Goal: Task Accomplishment & Management: Use online tool/utility

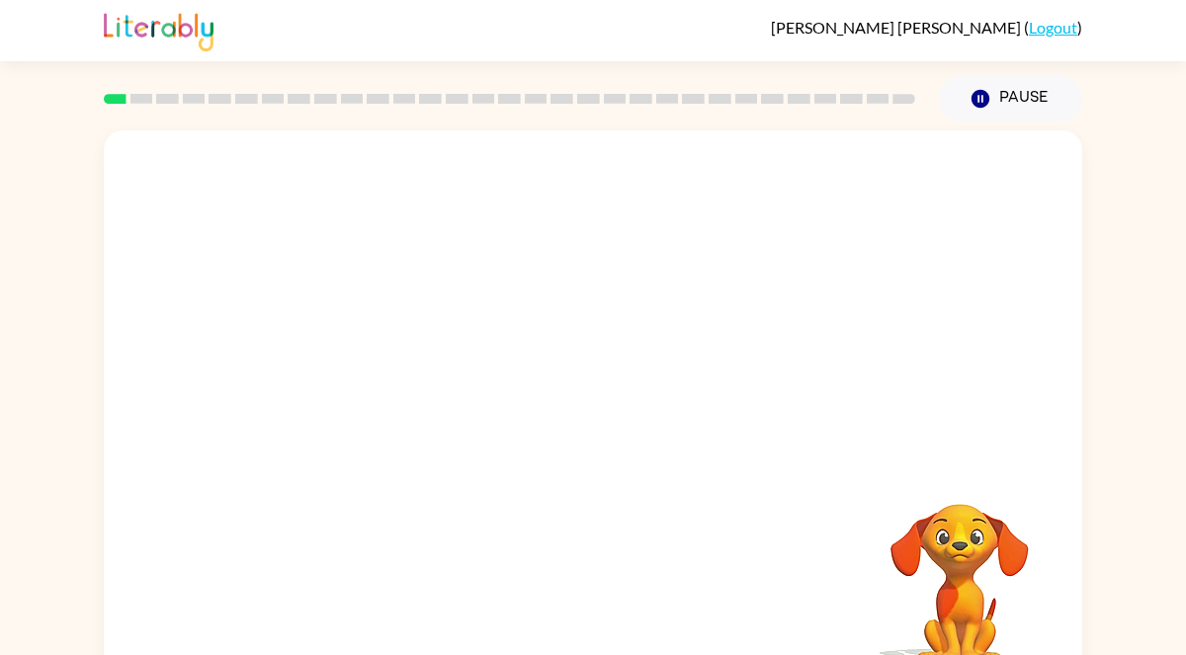
click at [933, 548] on video "Your browser must support playing .mp4 files to use Literably. Please try using…" at bounding box center [960, 572] width 198 height 198
click at [565, 433] on div at bounding box center [593, 422] width 126 height 72
click at [607, 410] on div at bounding box center [593, 422] width 126 height 72
click at [560, 402] on div at bounding box center [593, 422] width 126 height 72
click at [553, 383] on div at bounding box center [593, 412] width 978 height 564
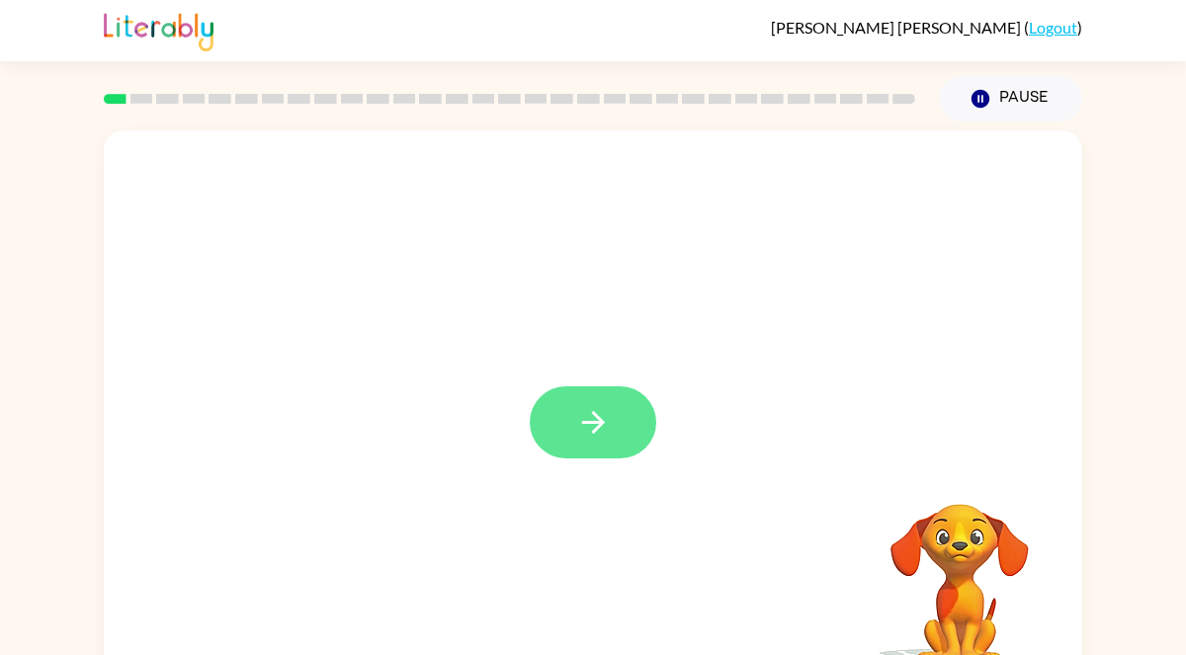
click at [598, 428] on icon "button" at bounding box center [592, 422] width 23 height 23
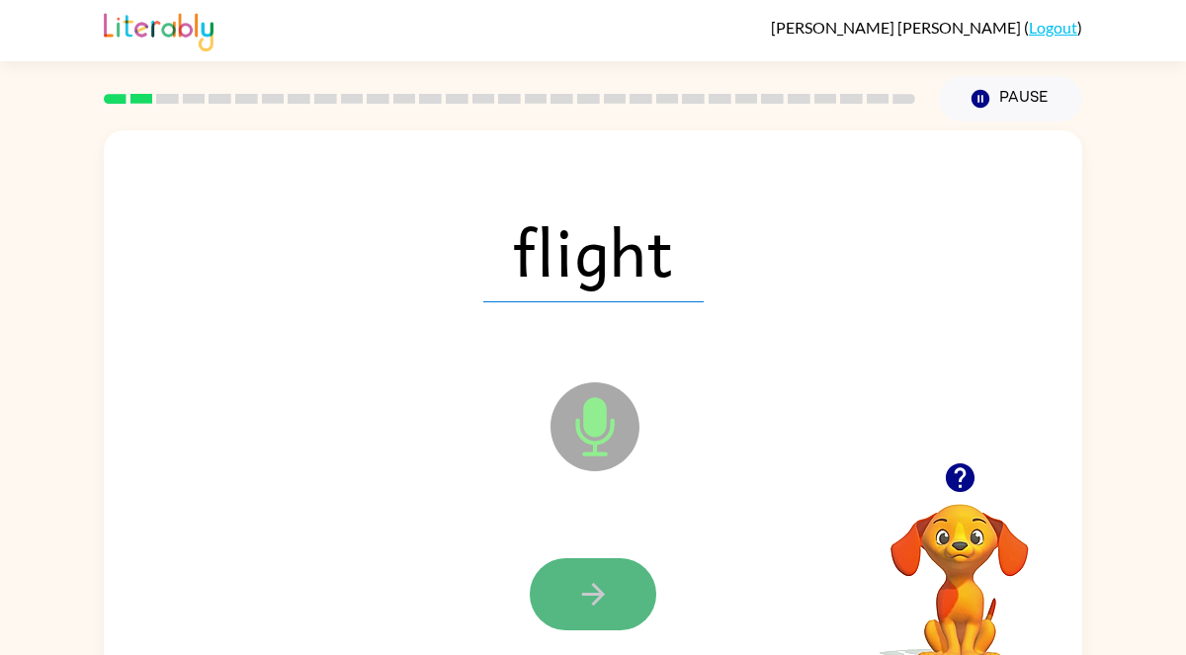
click at [584, 582] on icon "button" at bounding box center [593, 594] width 35 height 35
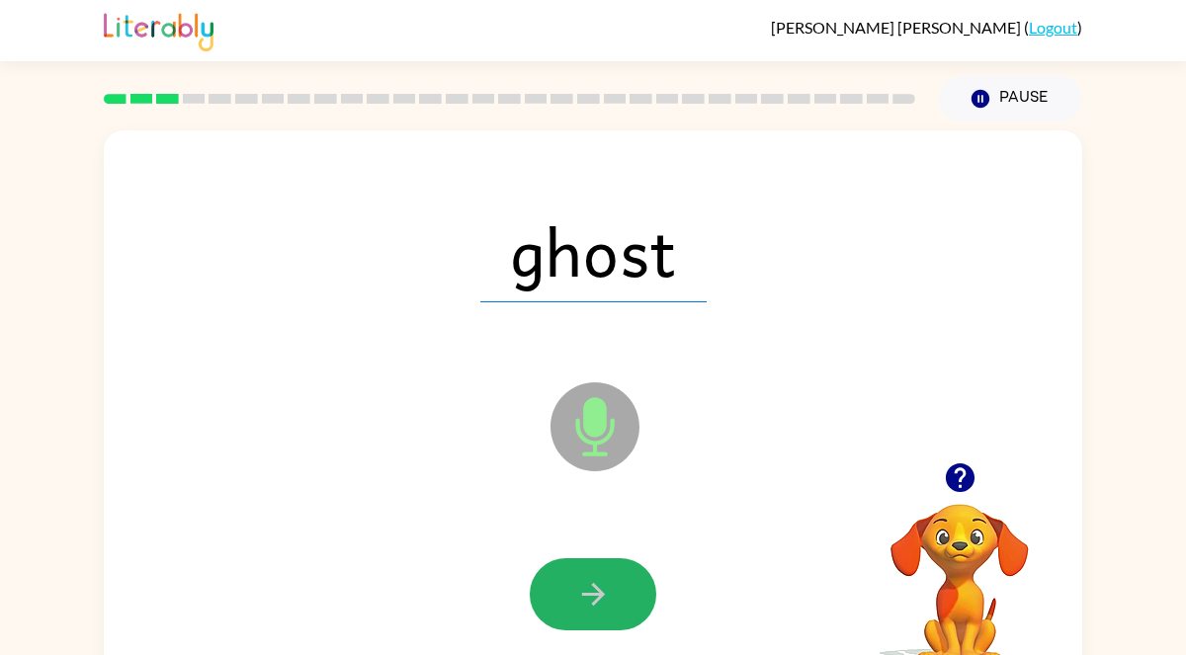
click at [584, 582] on icon "button" at bounding box center [593, 594] width 35 height 35
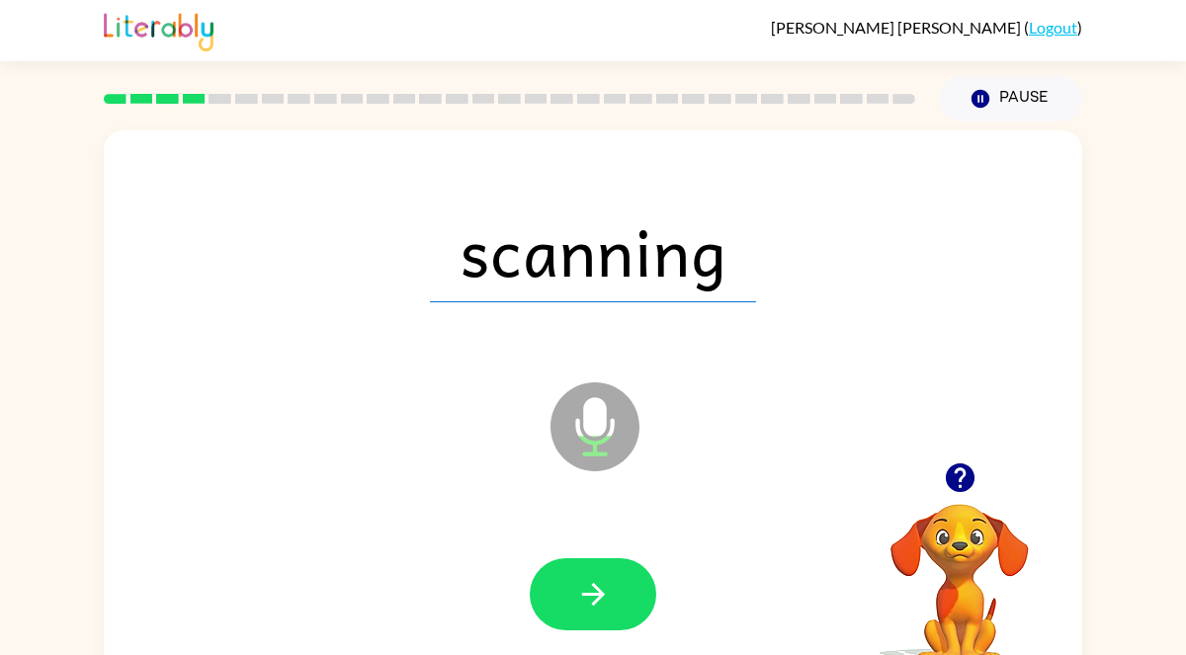
click at [584, 582] on icon "button" at bounding box center [593, 594] width 35 height 35
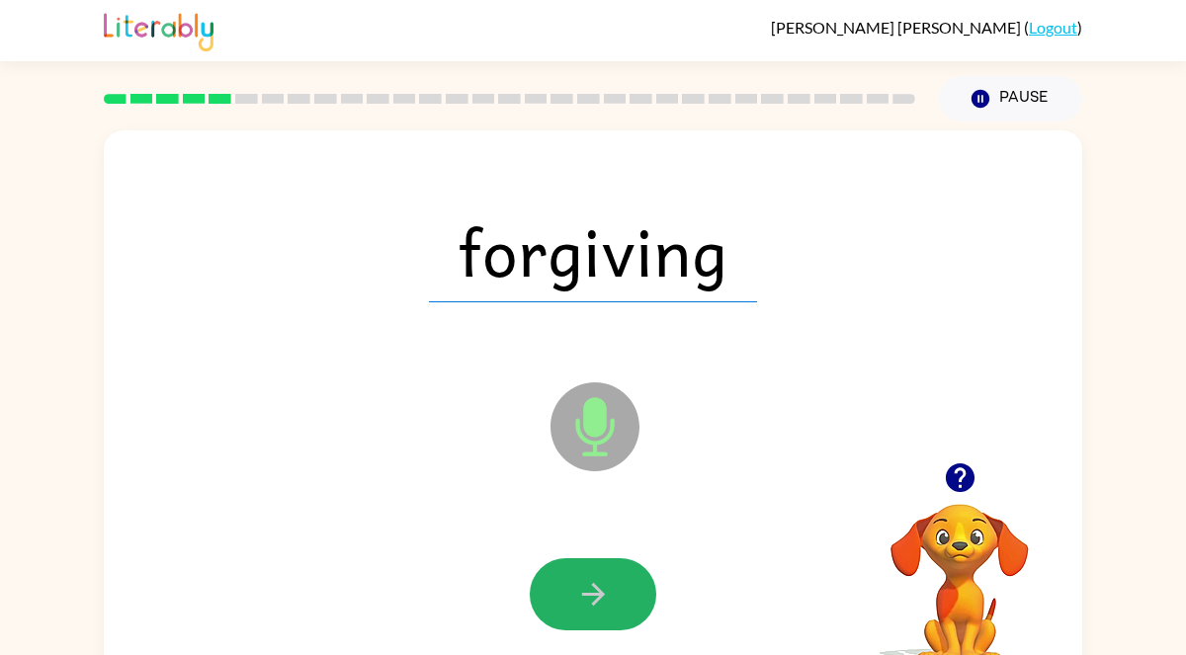
click at [584, 582] on icon "button" at bounding box center [593, 594] width 35 height 35
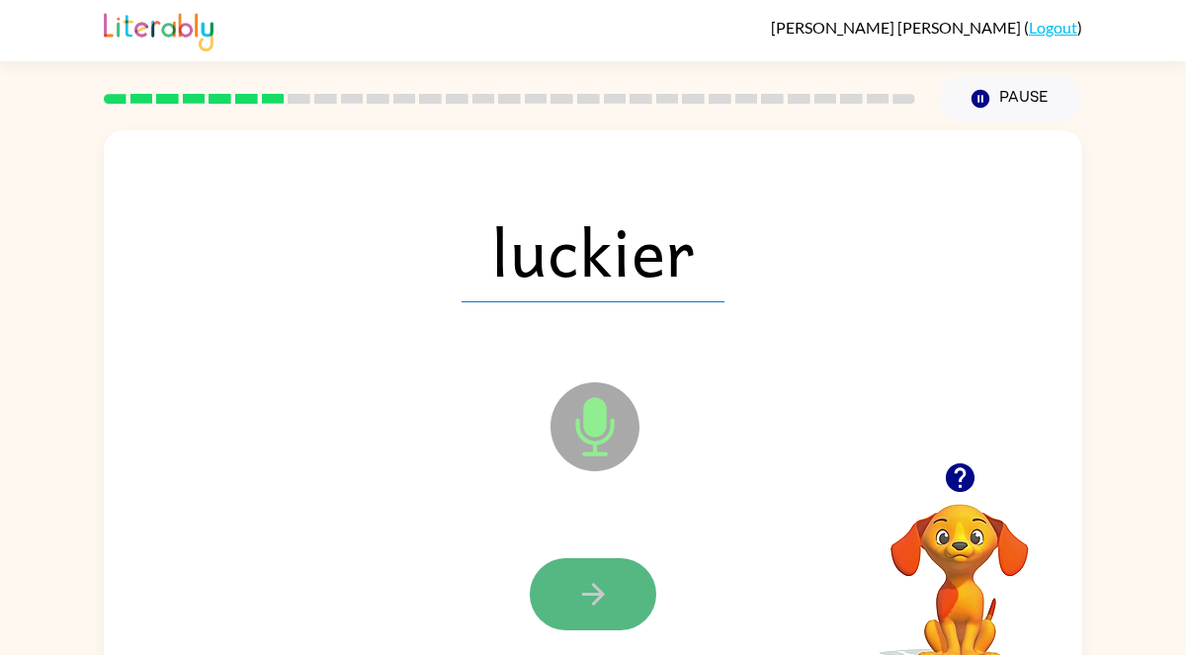
click at [630, 602] on button "button" at bounding box center [593, 594] width 126 height 72
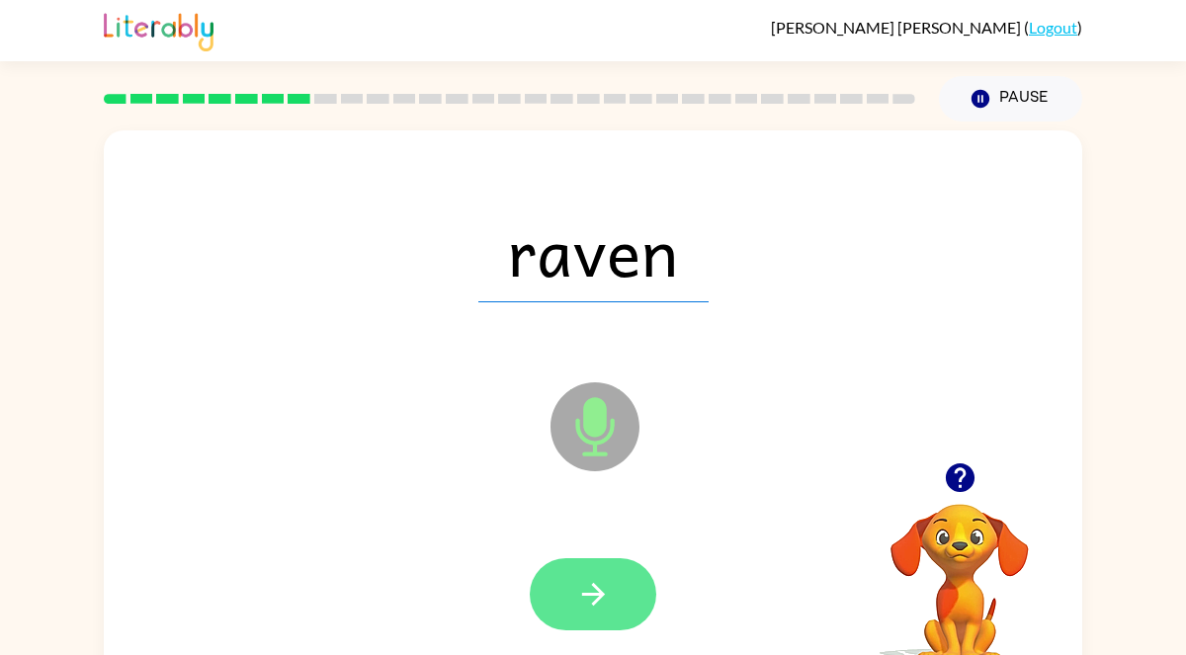
click at [611, 583] on button "button" at bounding box center [593, 594] width 126 height 72
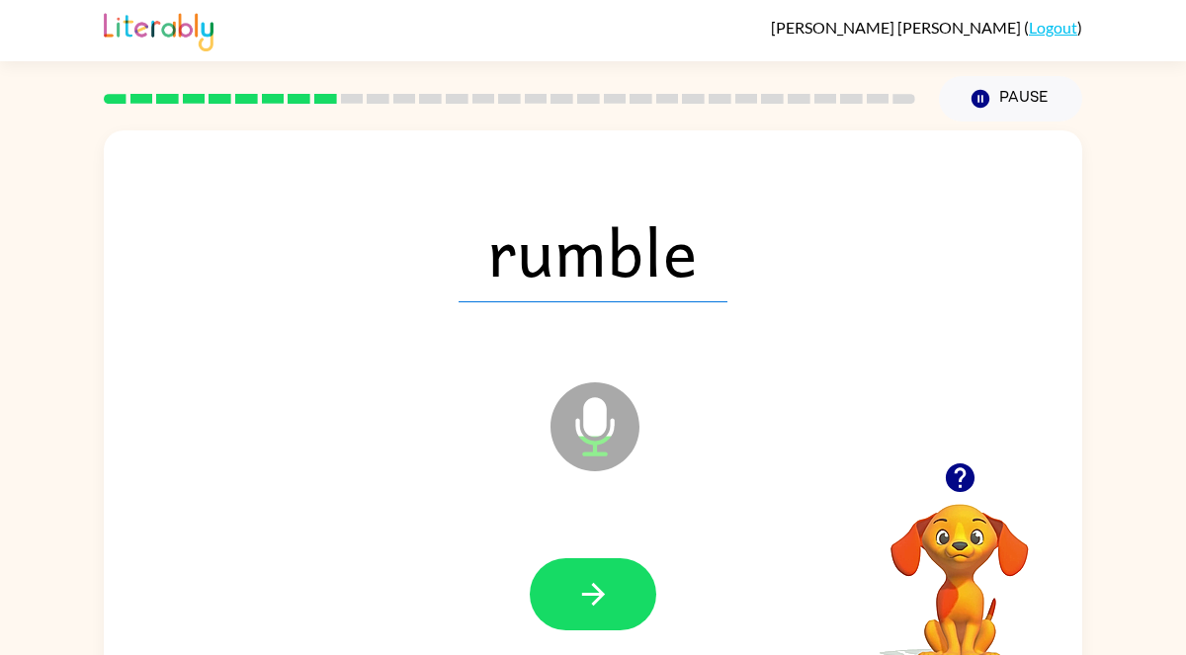
click at [611, 583] on button "button" at bounding box center [593, 594] width 126 height 72
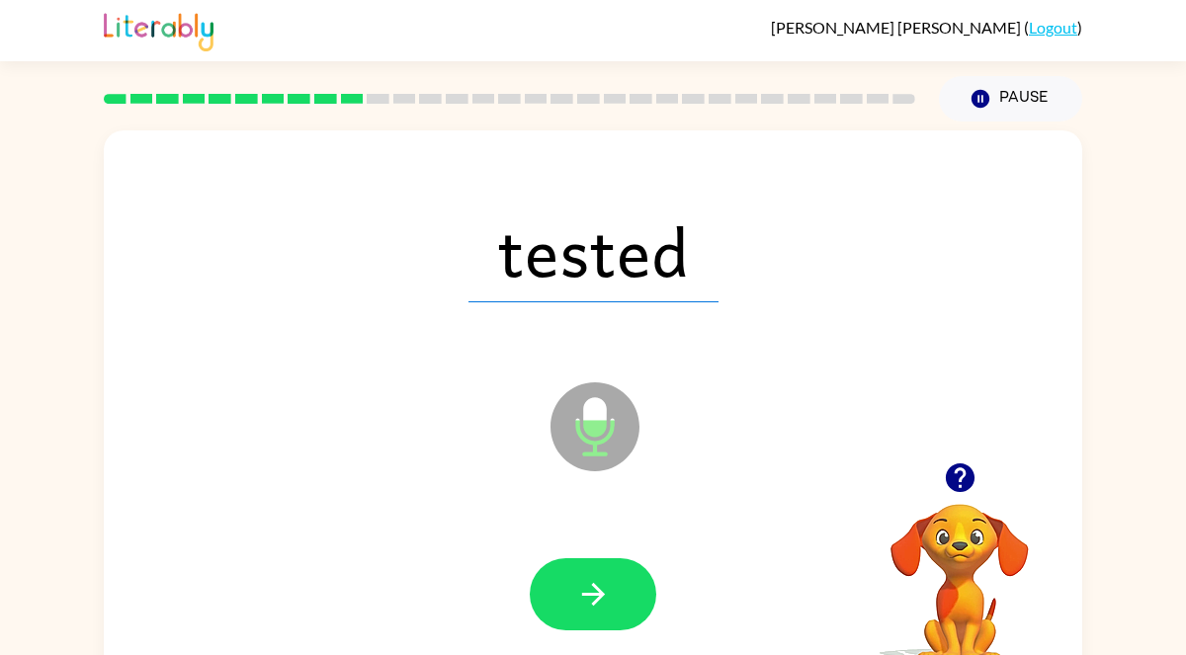
click at [611, 583] on button "button" at bounding box center [593, 594] width 126 height 72
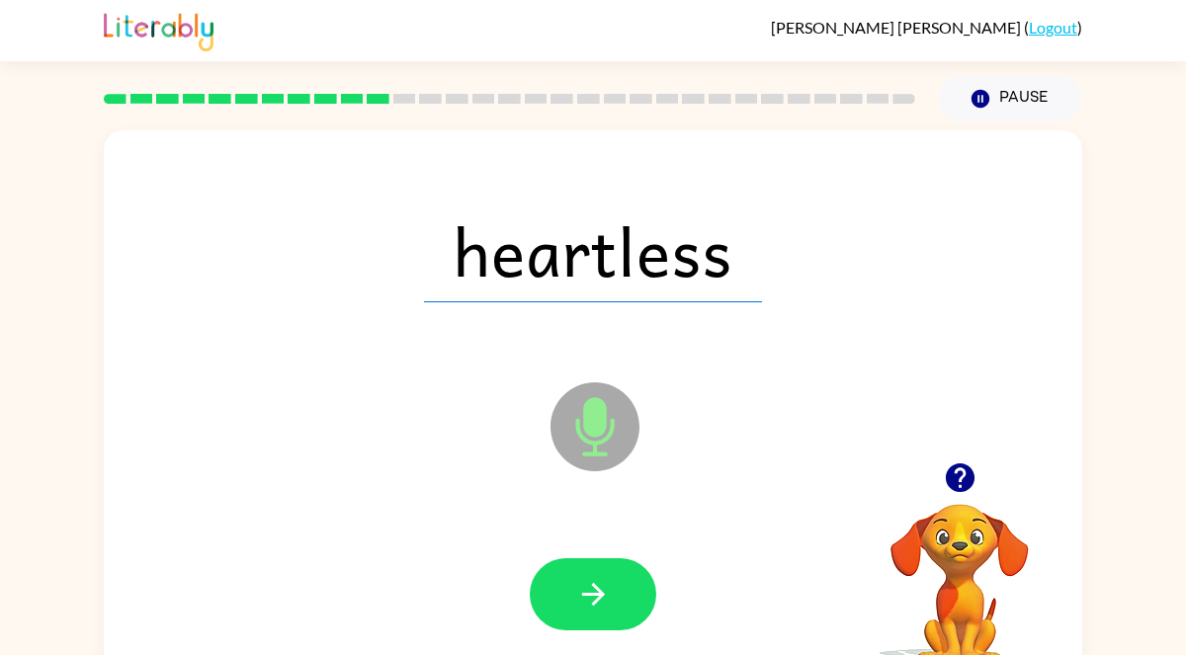
click at [611, 583] on button "button" at bounding box center [593, 594] width 126 height 72
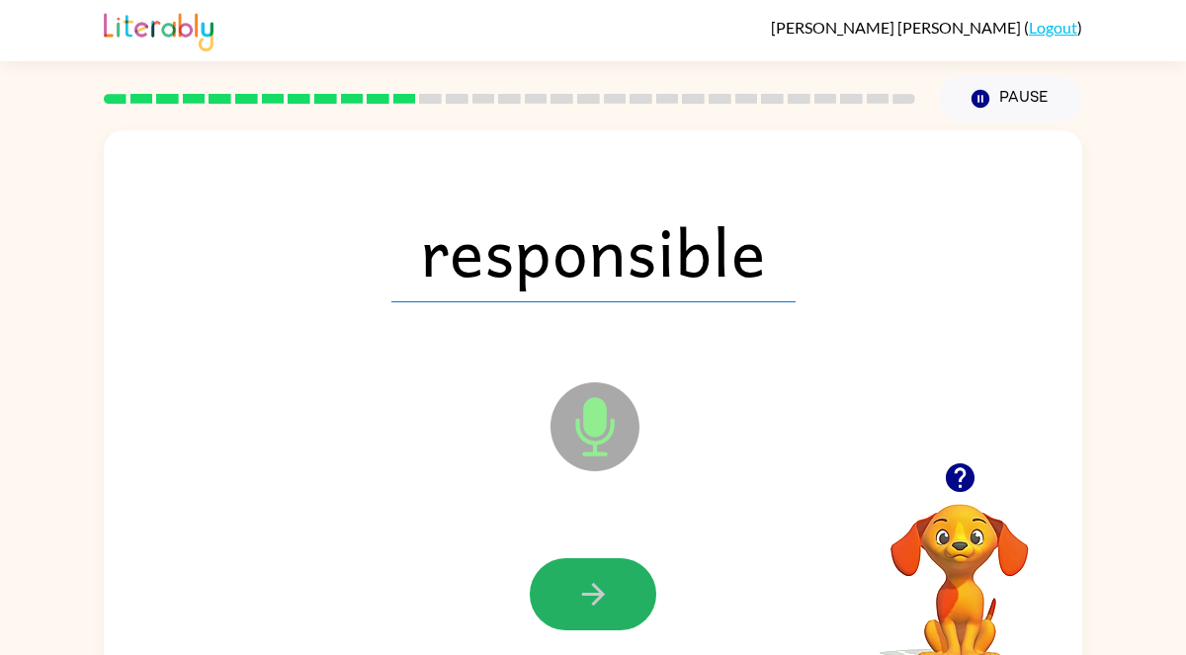
click at [611, 583] on button "button" at bounding box center [593, 594] width 126 height 72
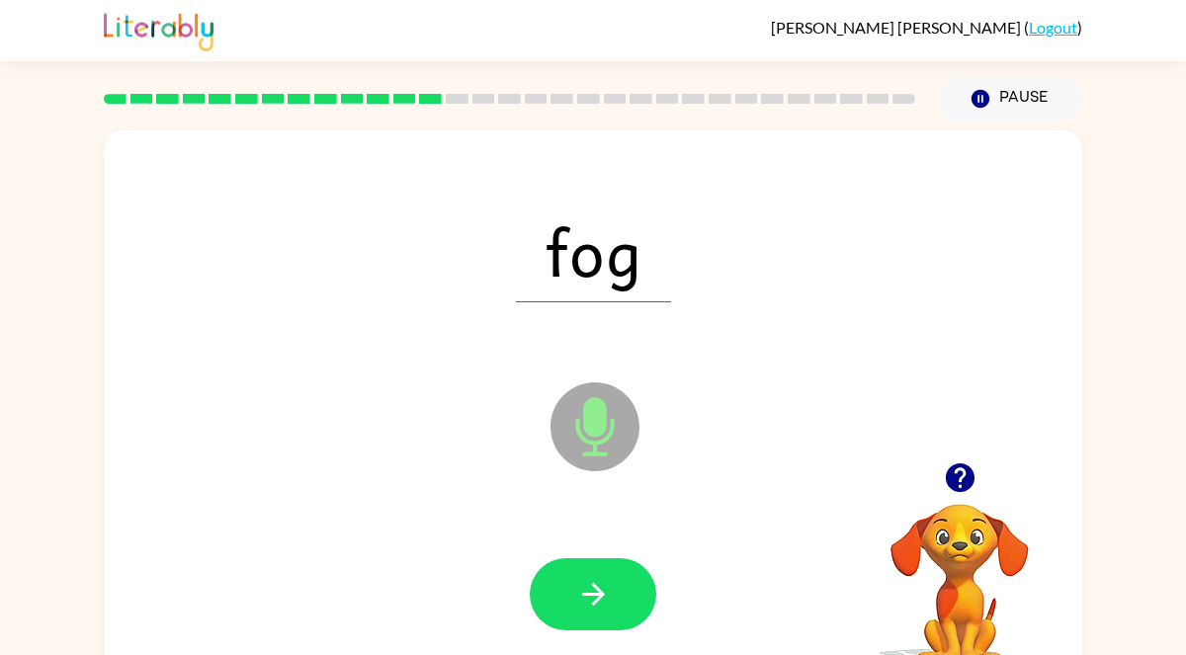
click at [611, 583] on button "button" at bounding box center [593, 594] width 126 height 72
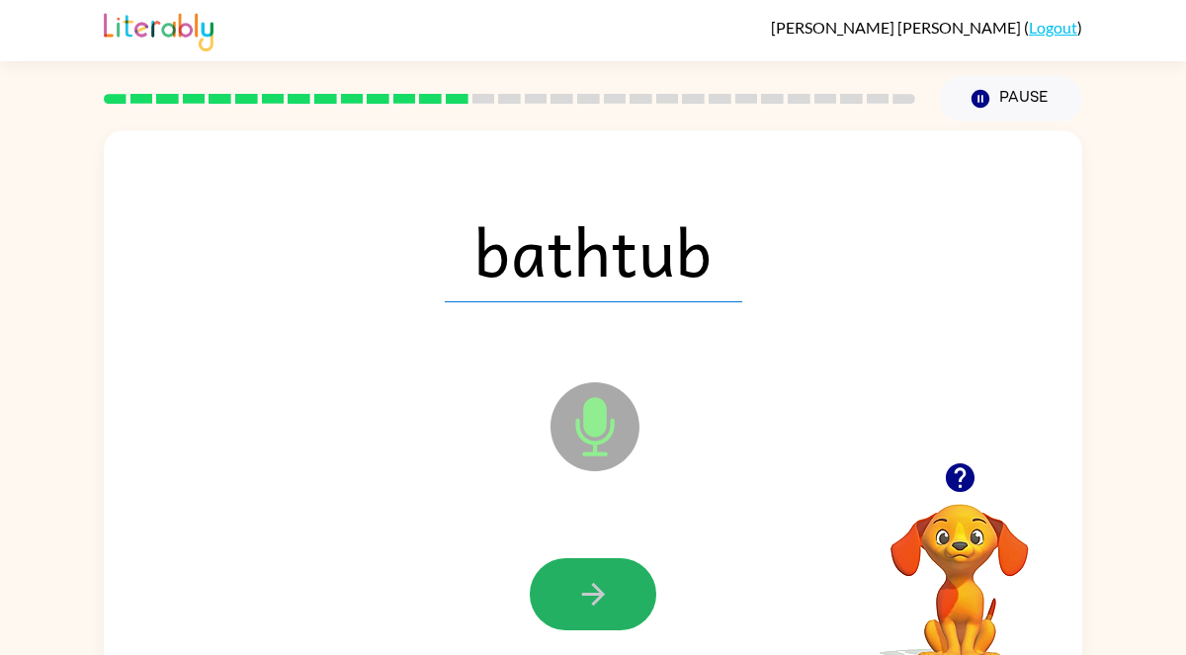
click at [611, 583] on button "button" at bounding box center [593, 594] width 126 height 72
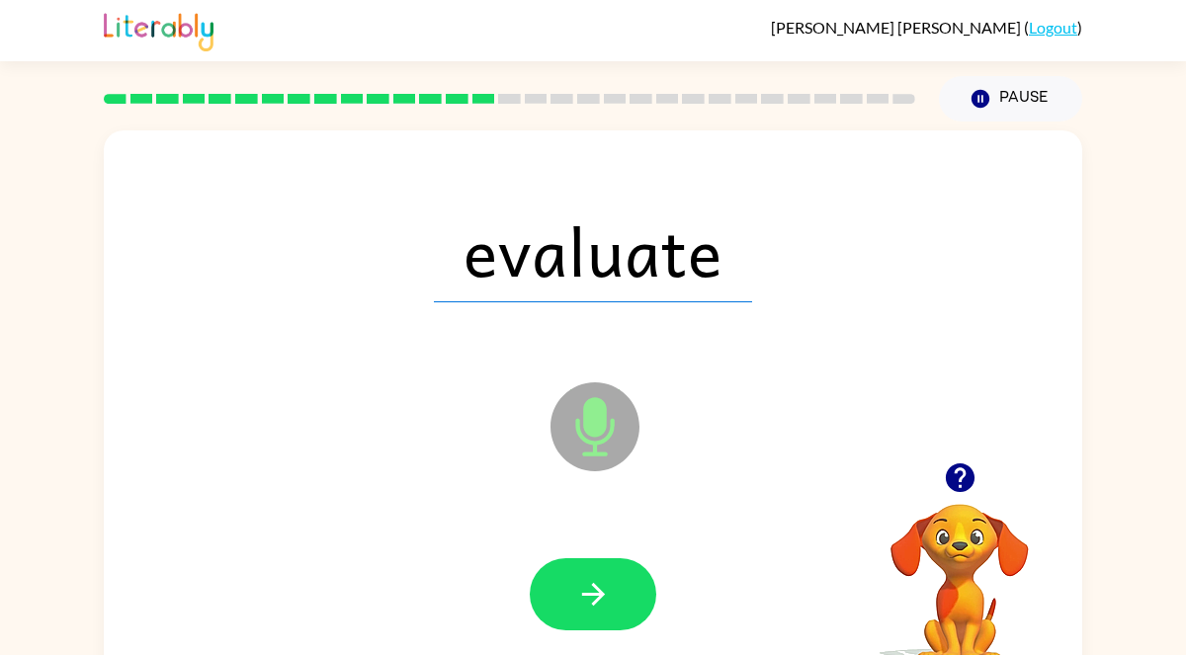
click at [611, 583] on button "button" at bounding box center [593, 594] width 126 height 72
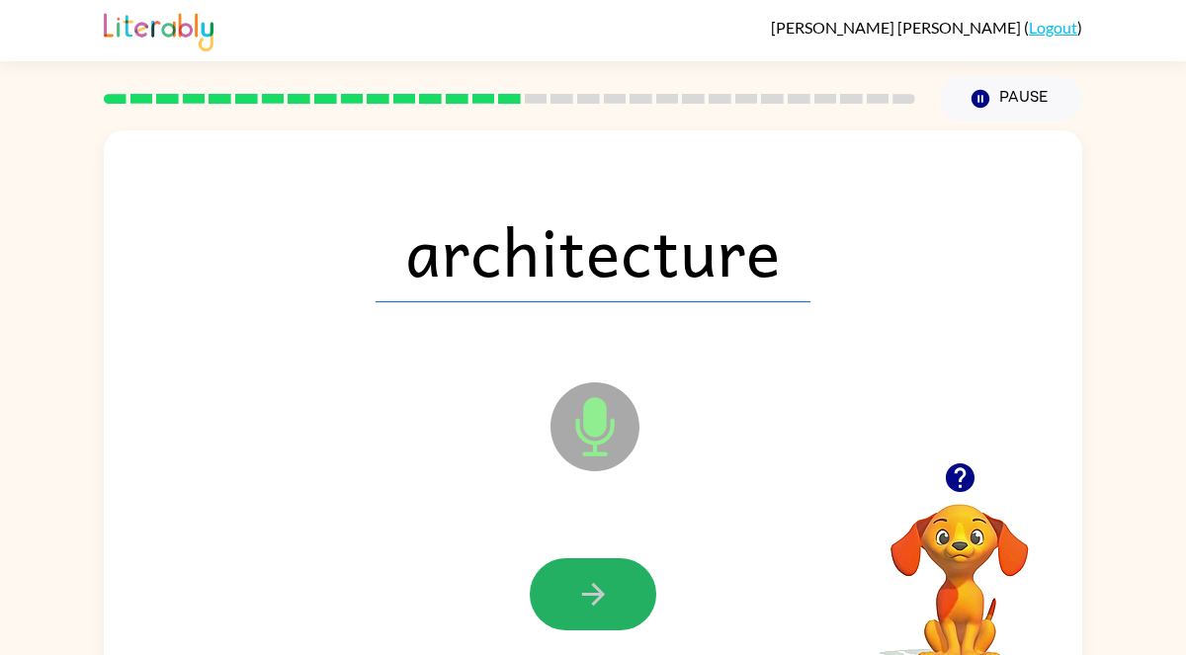
click at [611, 583] on button "button" at bounding box center [593, 594] width 126 height 72
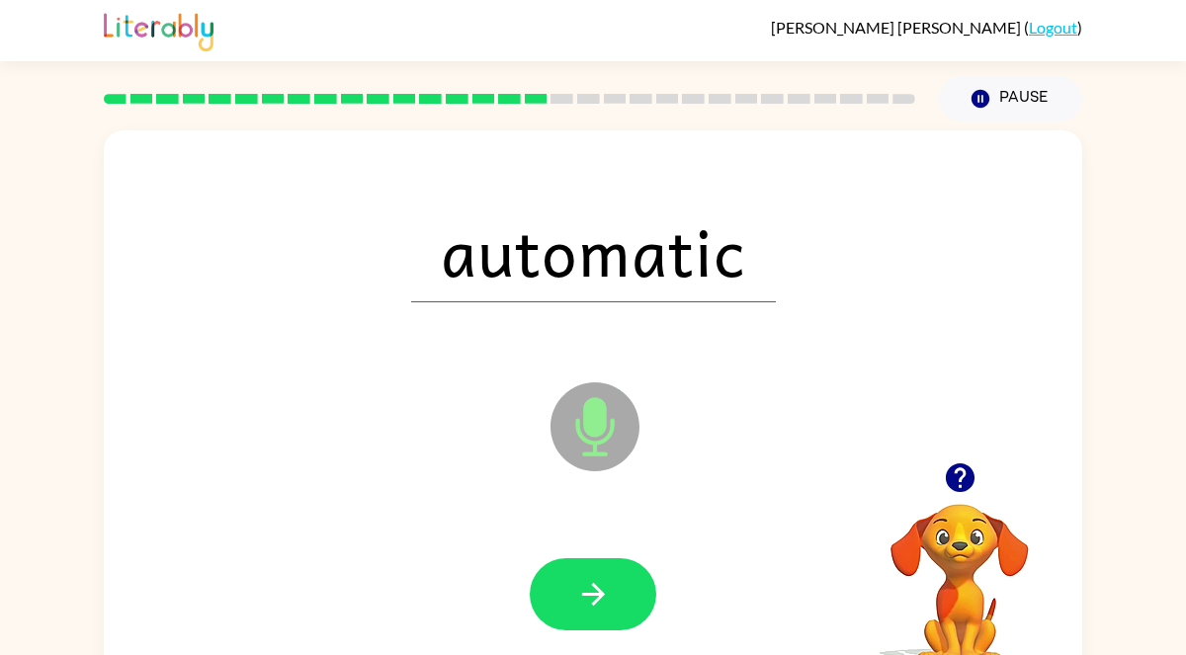
click at [611, 583] on button "button" at bounding box center [593, 594] width 126 height 72
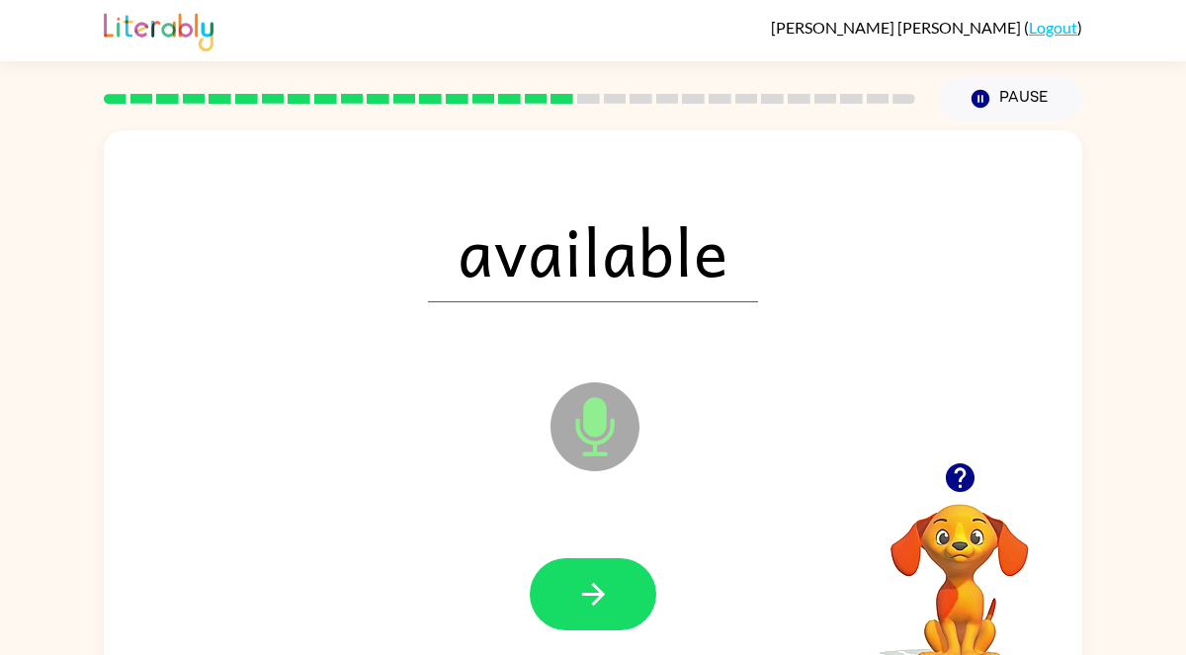
click at [611, 583] on button "button" at bounding box center [593, 594] width 126 height 72
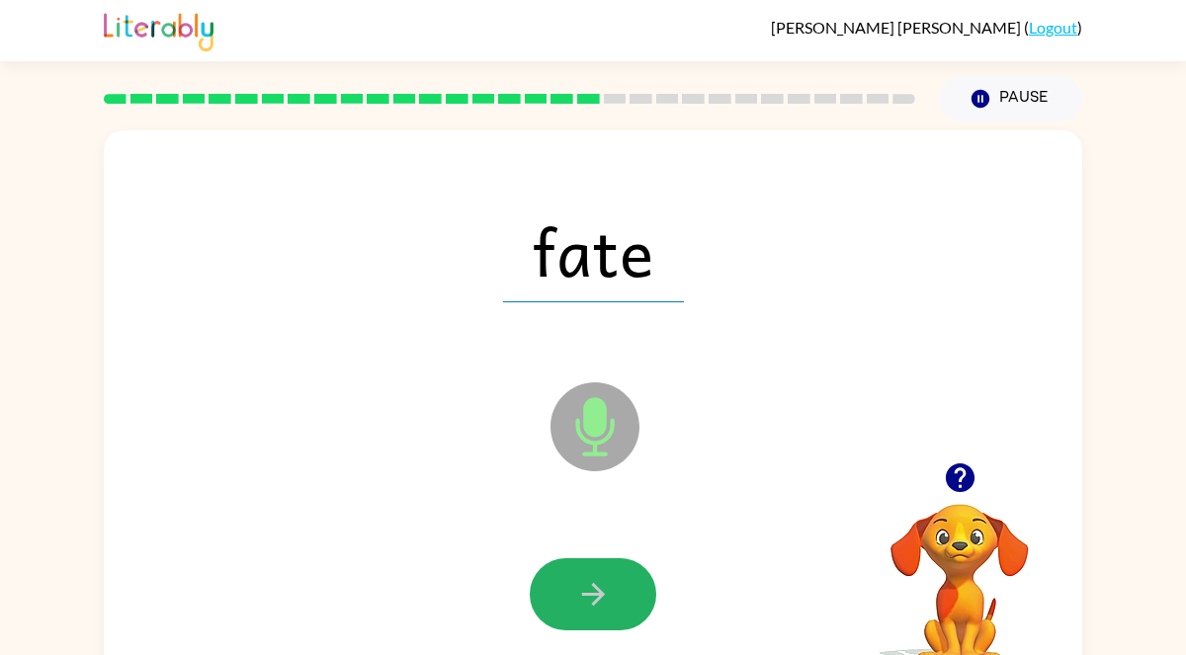
click at [611, 583] on button "button" at bounding box center [593, 594] width 126 height 72
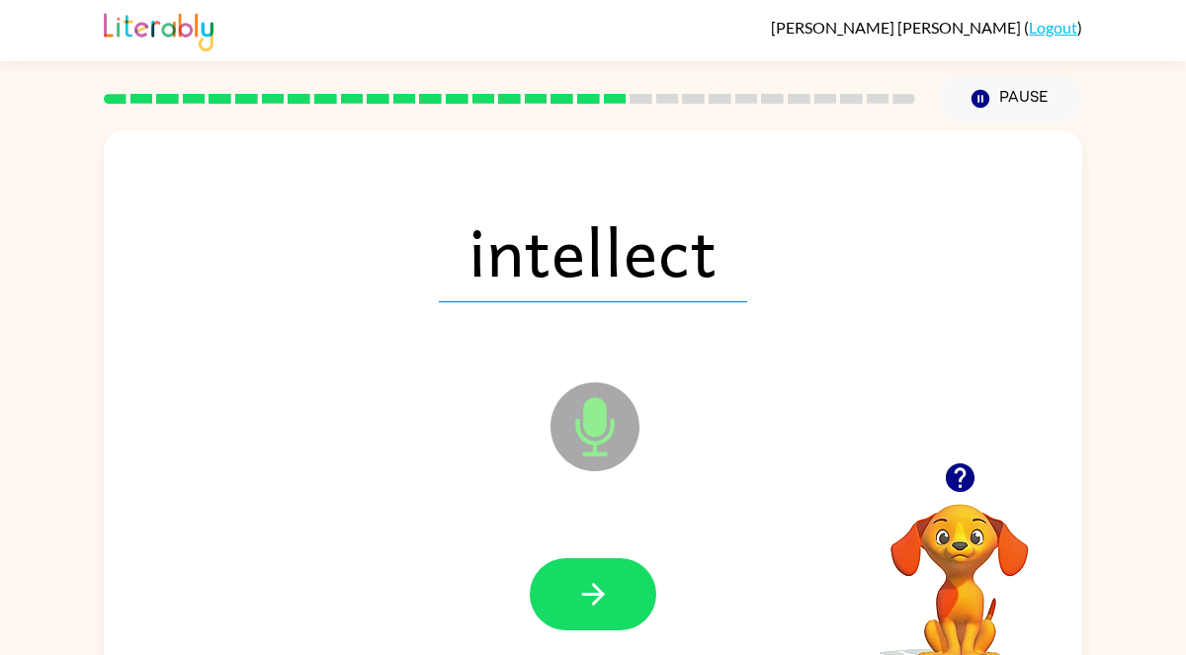
click at [611, 583] on button "button" at bounding box center [593, 594] width 126 height 72
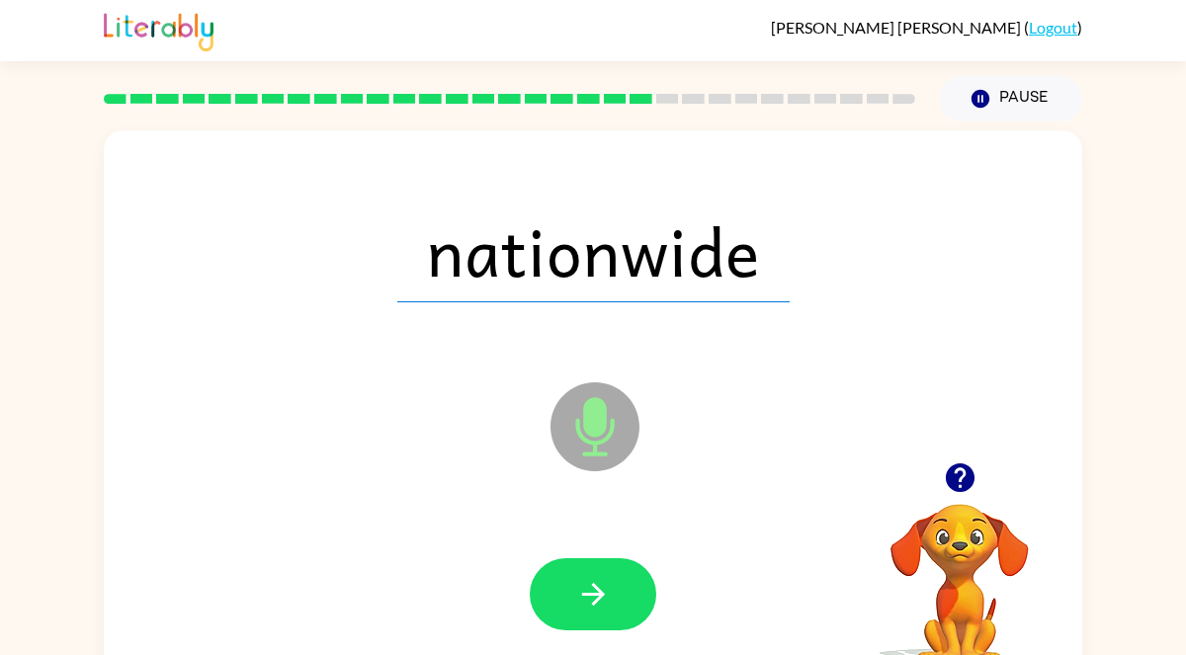
click at [611, 583] on button "button" at bounding box center [593, 594] width 126 height 72
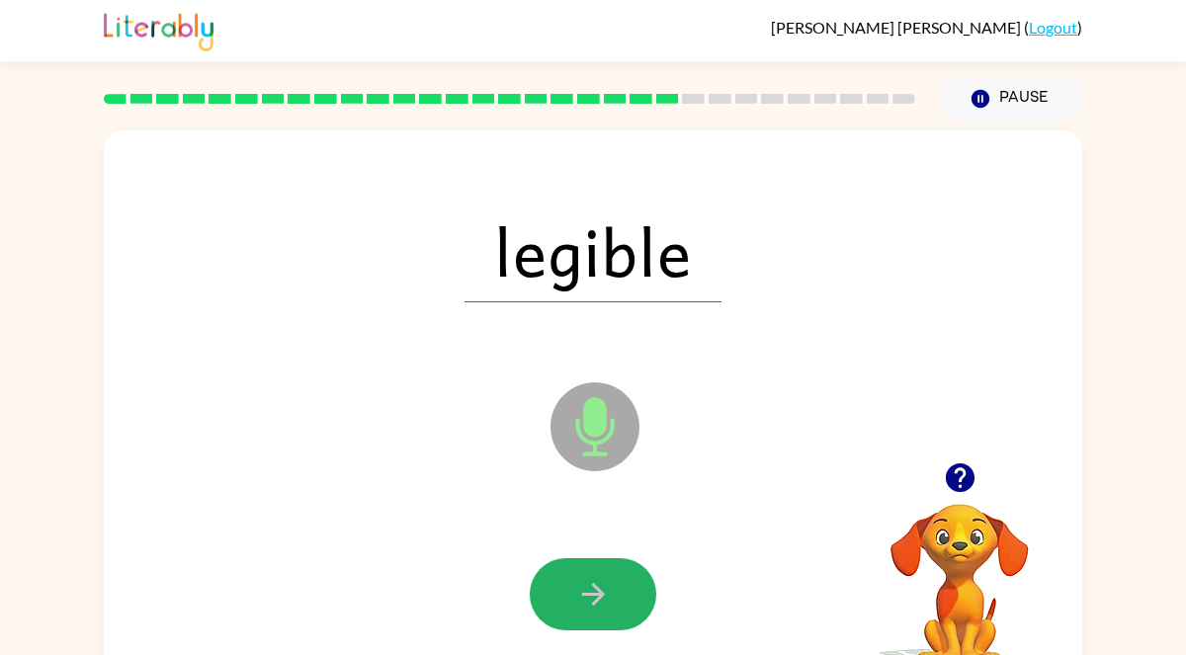
click at [611, 583] on button "button" at bounding box center [593, 594] width 126 height 72
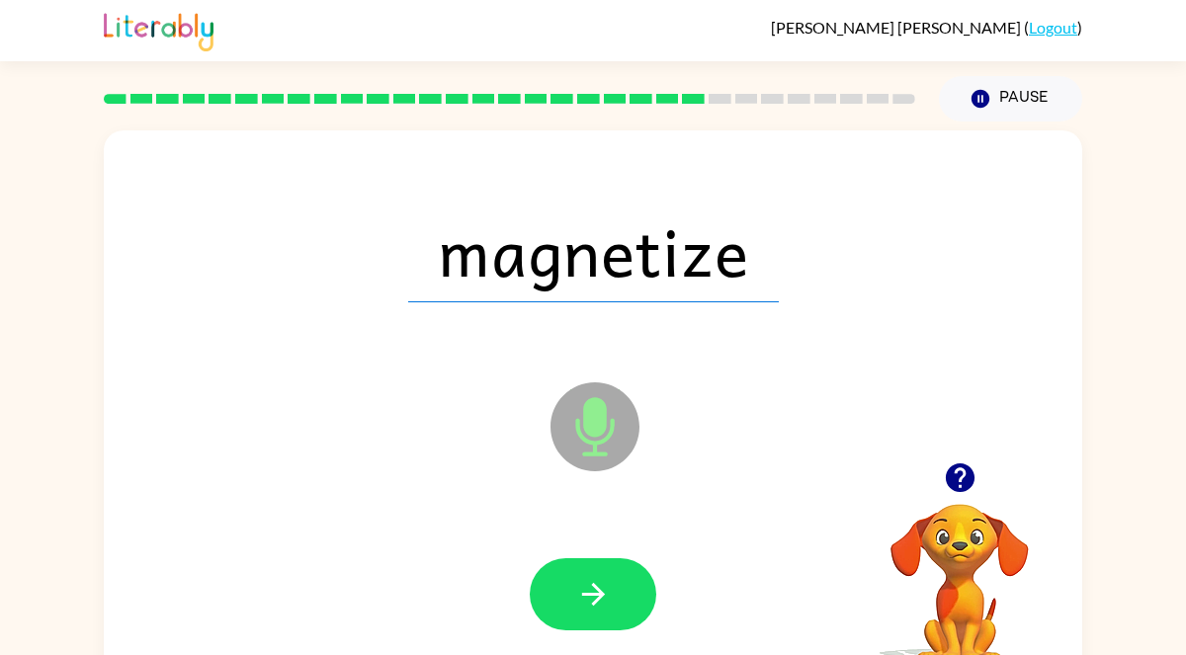
click at [611, 583] on button "button" at bounding box center [593, 594] width 126 height 72
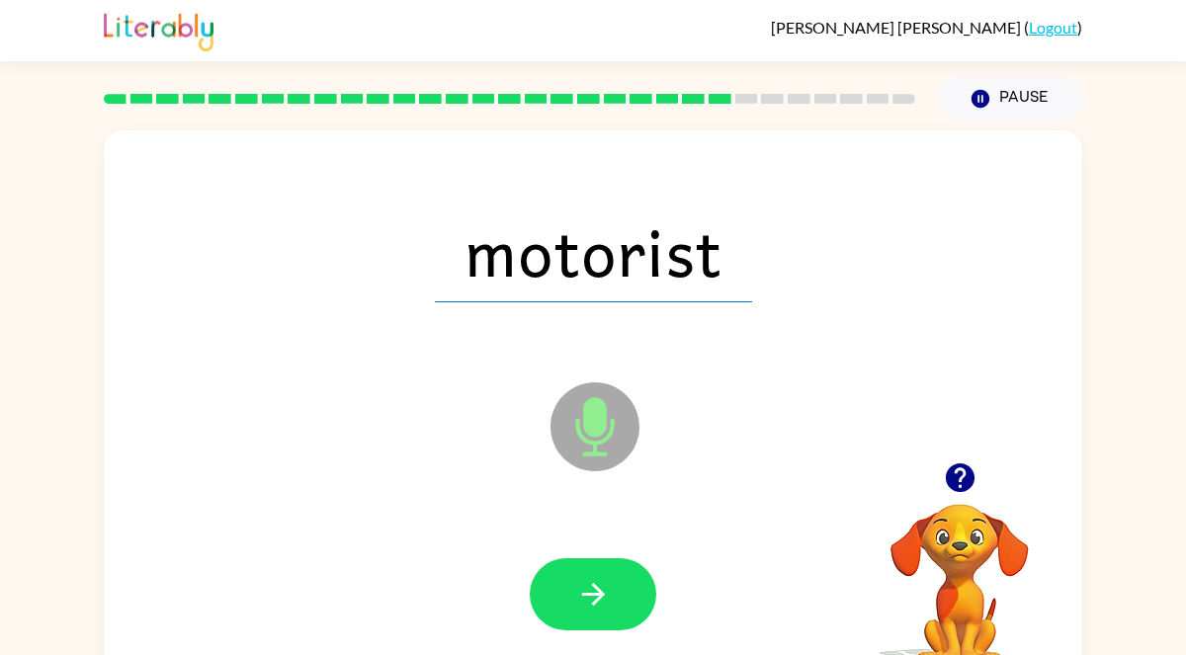
click at [611, 583] on button "button" at bounding box center [593, 594] width 126 height 72
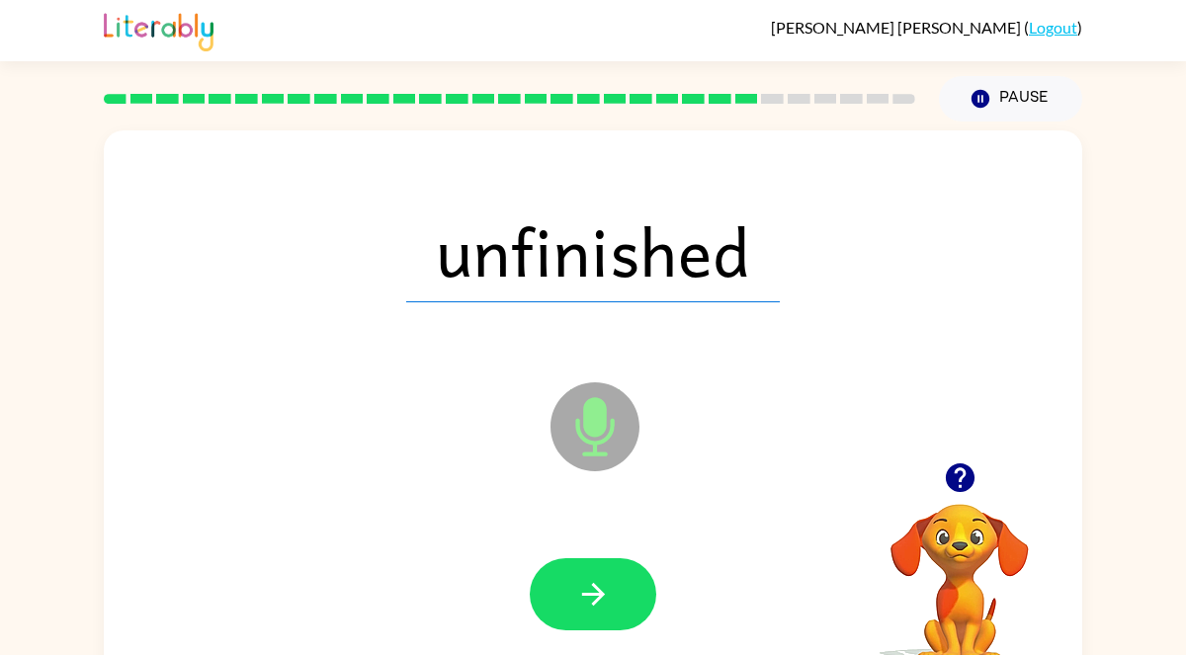
click at [611, 583] on button "button" at bounding box center [593, 594] width 126 height 72
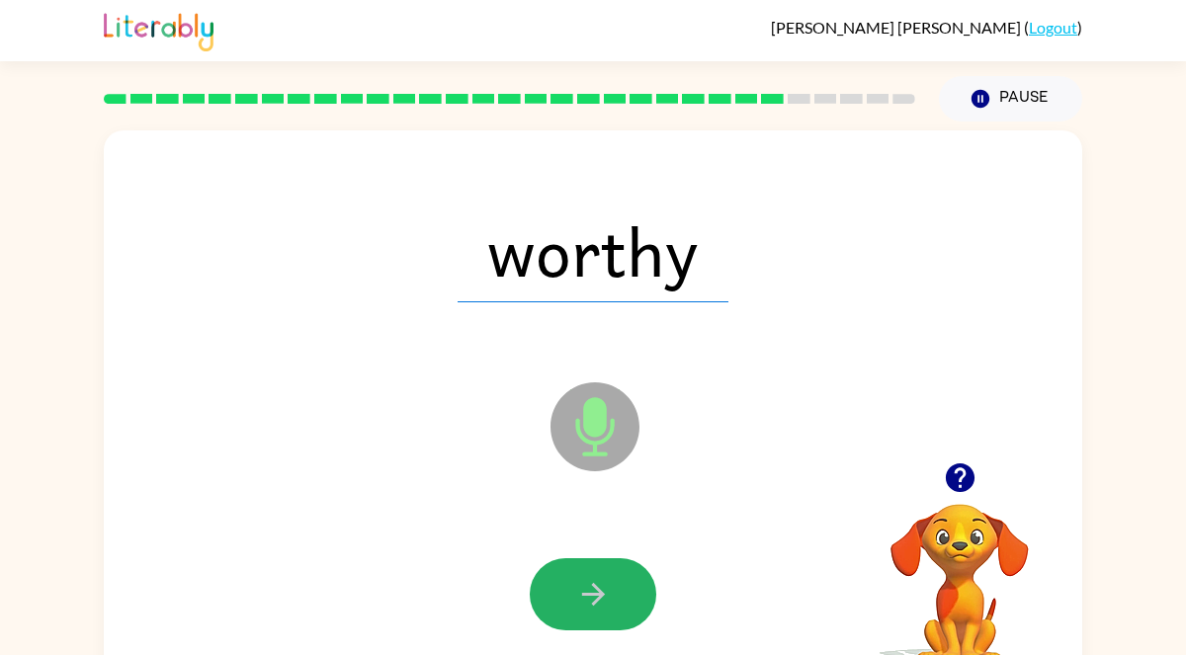
click at [611, 583] on button "button" at bounding box center [593, 594] width 126 height 72
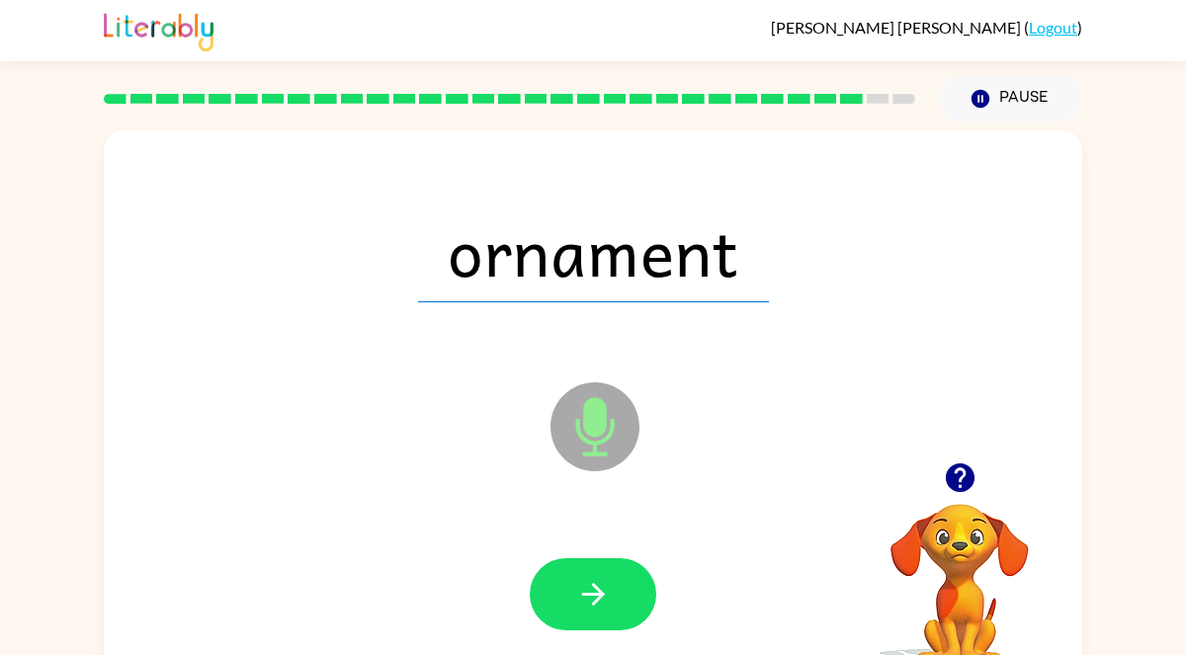
click at [611, 583] on button "button" at bounding box center [593, 594] width 126 height 72
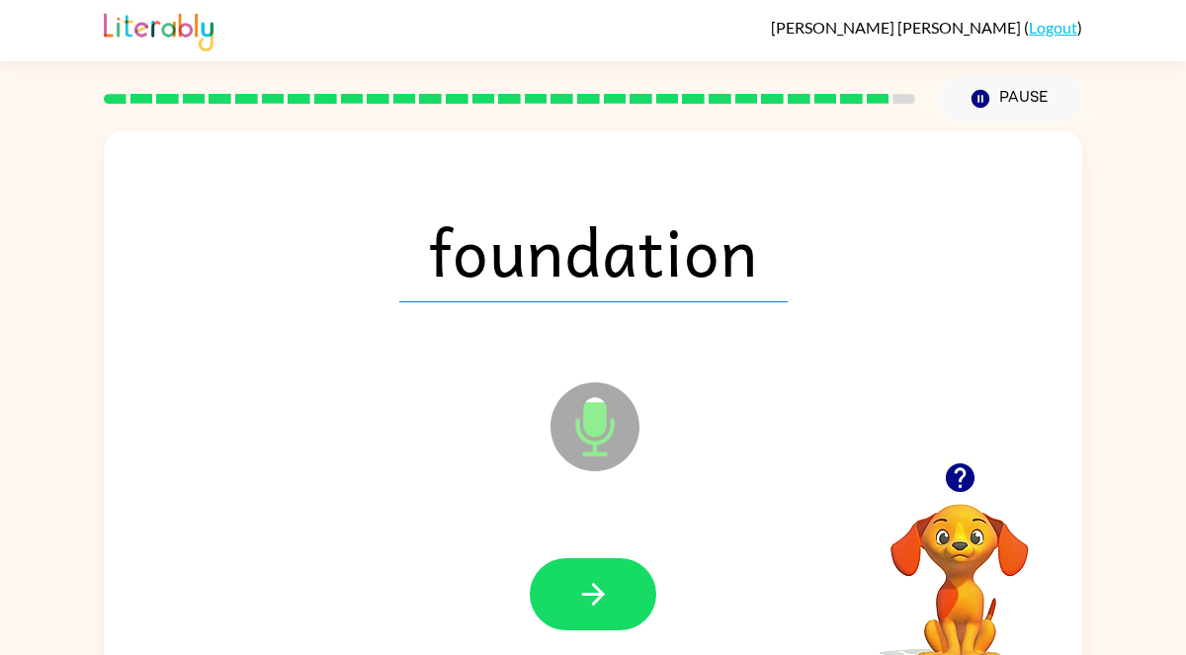
click at [611, 583] on button "button" at bounding box center [593, 594] width 126 height 72
